Goal: Share content: Share content

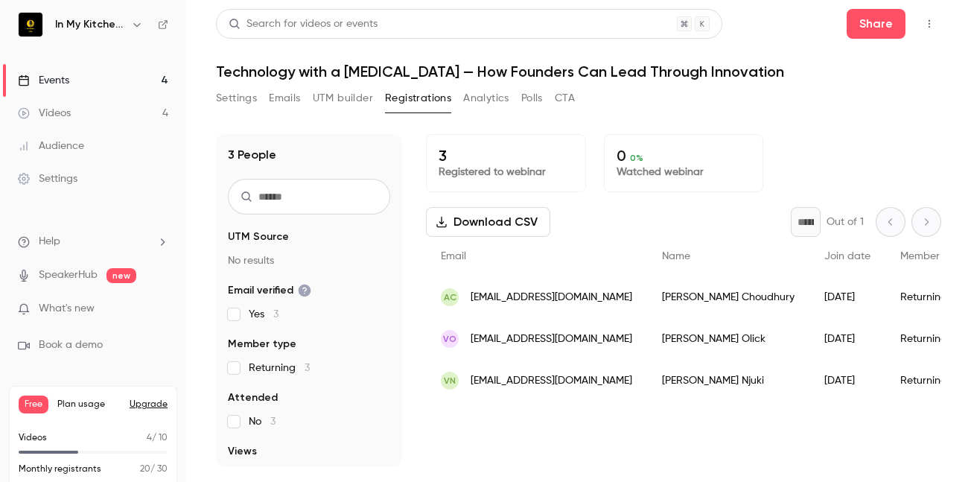
click at [59, 108] on div "Videos" at bounding box center [44, 113] width 53 height 15
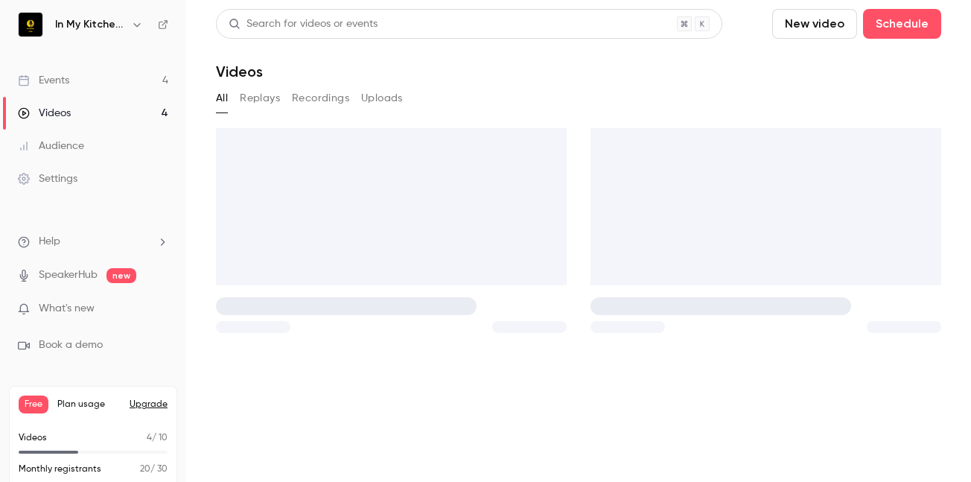
click at [72, 77] on link "Events 4" at bounding box center [93, 80] width 186 height 33
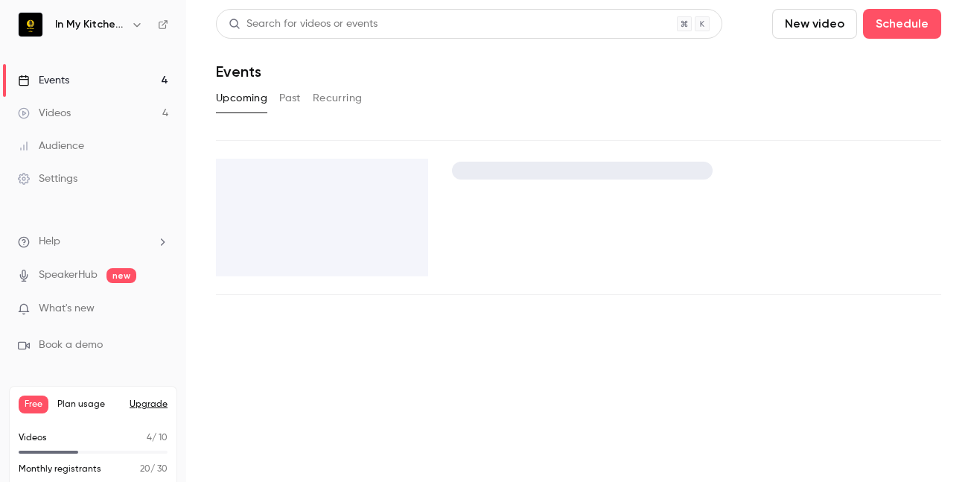
click at [56, 117] on div "Videos" at bounding box center [44, 113] width 53 height 15
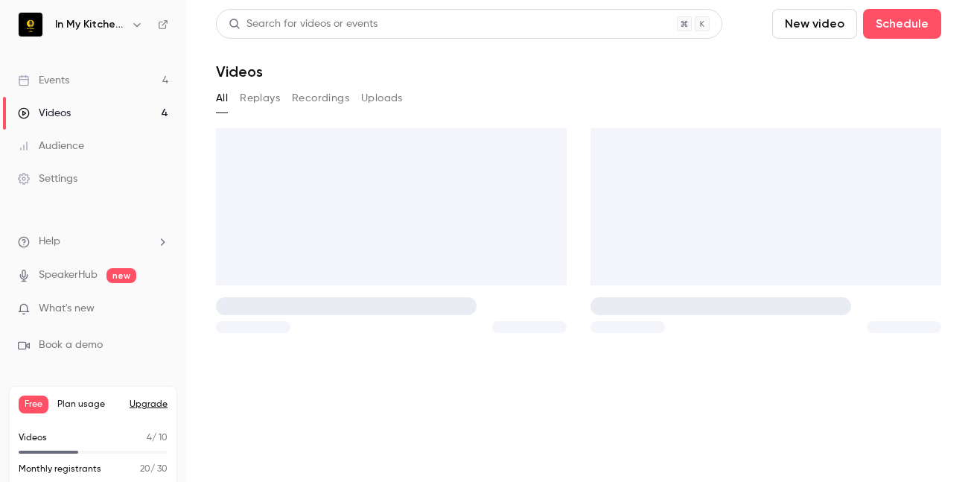
click at [70, 156] on link "Audience" at bounding box center [93, 146] width 186 height 33
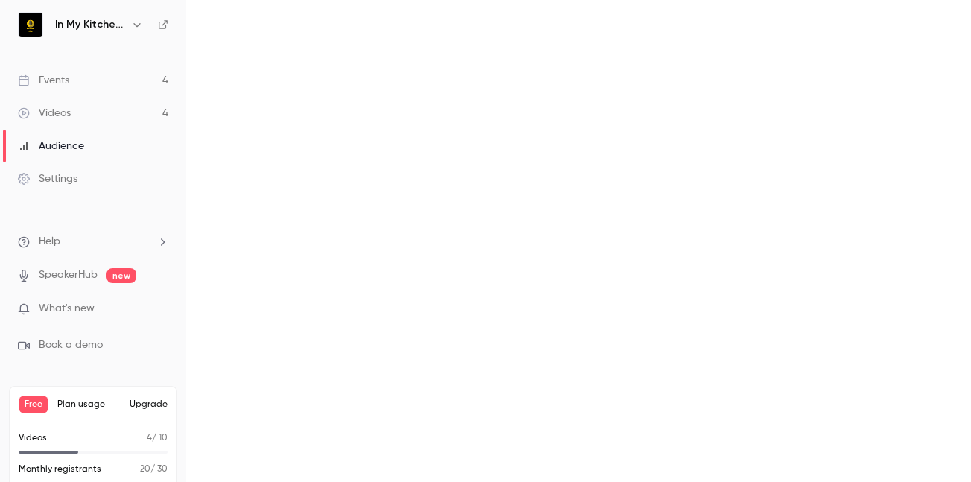
click at [64, 76] on div "Events" at bounding box center [43, 80] width 51 height 15
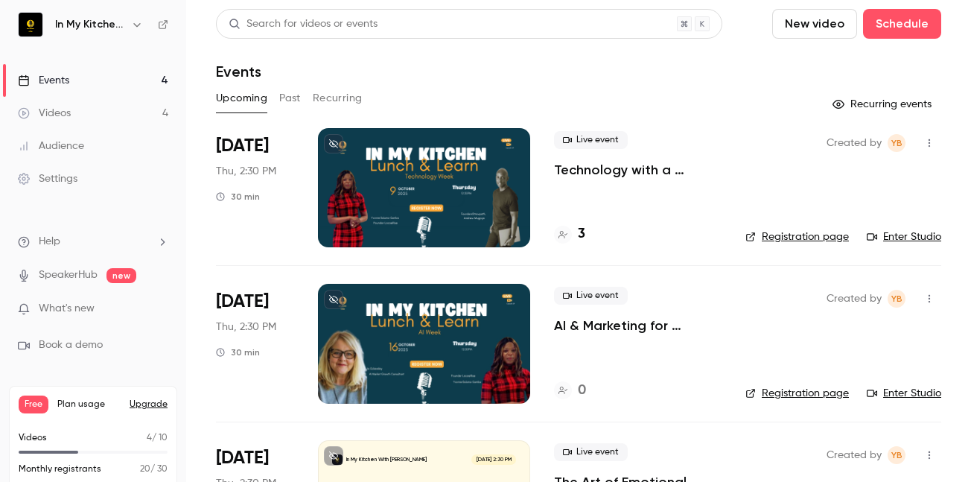
click at [879, 236] on link "Enter Studio" at bounding box center [904, 236] width 74 height 15
click at [655, 177] on p "Technology with a [MEDICAL_DATA] — How Founders Can Lead Through Innovation" at bounding box center [638, 170] width 168 height 18
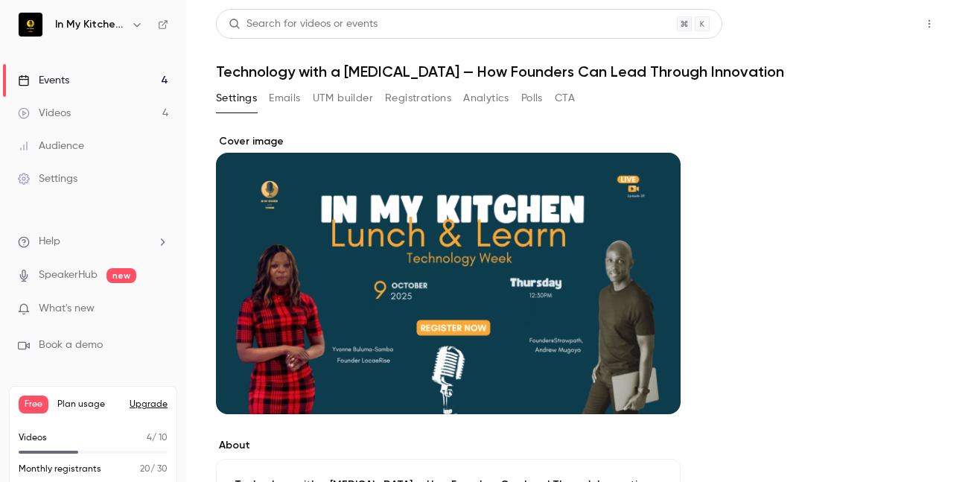
click at [847, 26] on button "Share" at bounding box center [876, 24] width 59 height 30
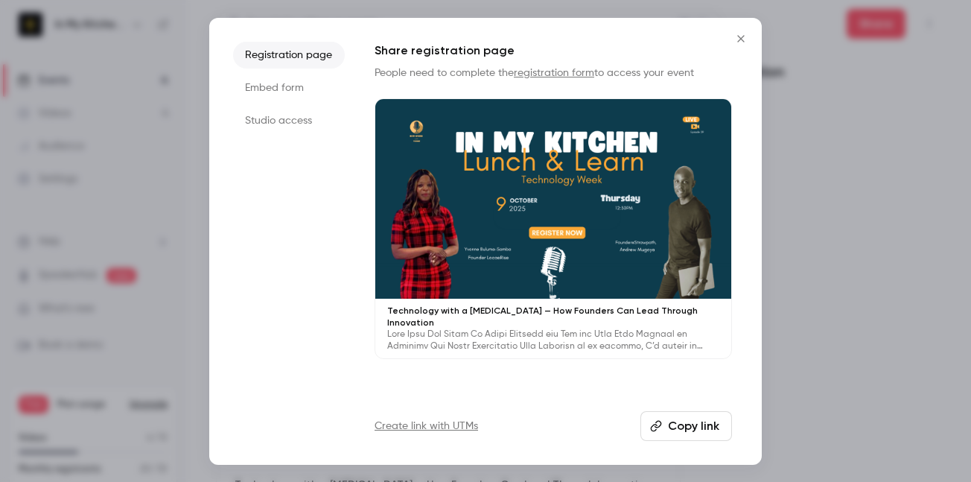
click at [281, 122] on li "Studio access" at bounding box center [289, 120] width 112 height 27
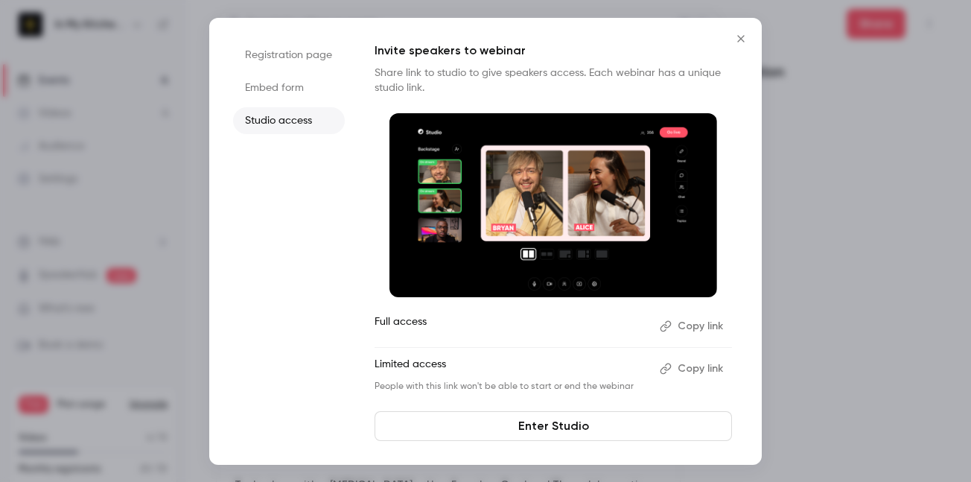
click at [704, 371] on button "Copy link" at bounding box center [693, 369] width 78 height 24
click at [588, 427] on link "Enter Studio" at bounding box center [553, 426] width 357 height 30
